Goal: Register for event/course

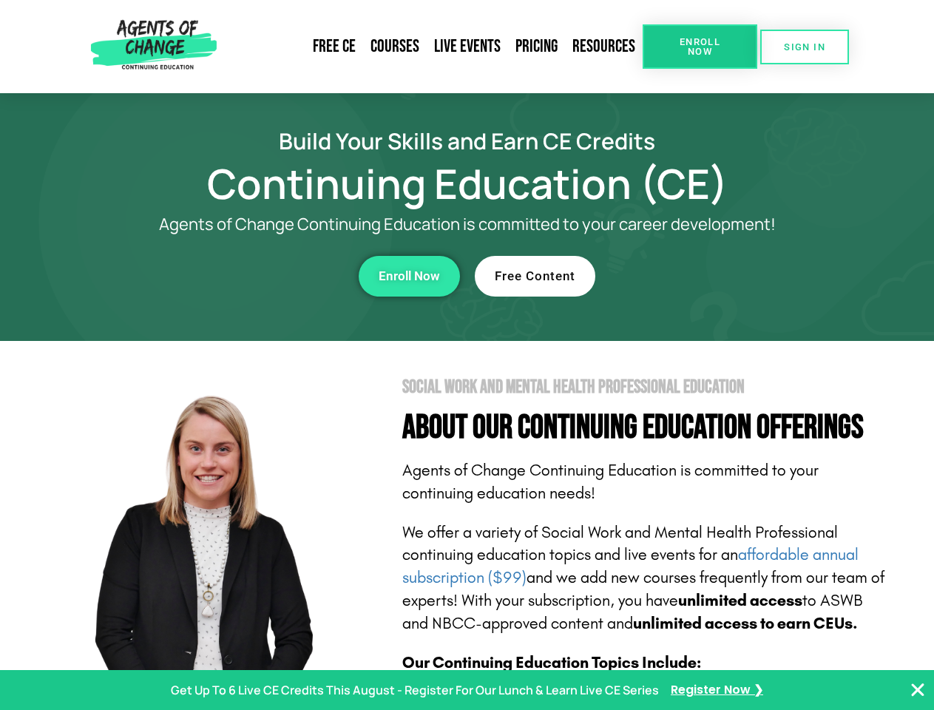
click at [467, 355] on section "Social Work and Mental Health Professional Education About Our Continuing Educa…" at bounding box center [467, 651] width 934 height 621
click at [699, 47] on span "Enroll Now" at bounding box center [699, 46] width 67 height 19
click at [804, 47] on span "SIGN IN" at bounding box center [804, 47] width 41 height 10
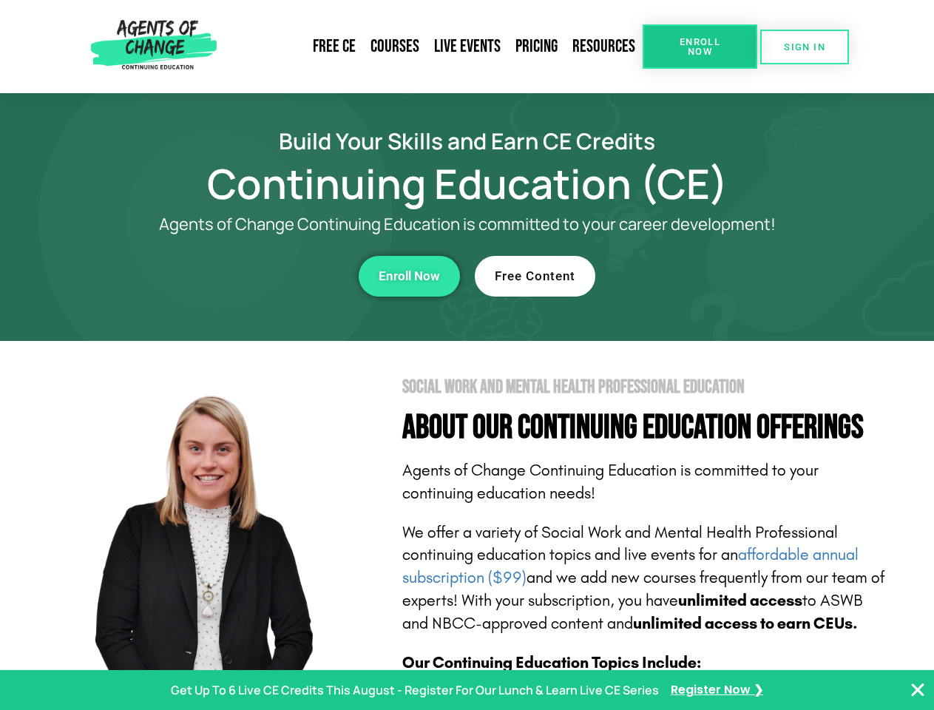
click at [257, 276] on div "Enroll Now" at bounding box center [256, 276] width 407 height 41
click at [409, 276] on span "Enroll Now" at bounding box center [409, 276] width 61 height 13
